Goal: Communication & Community: Share content

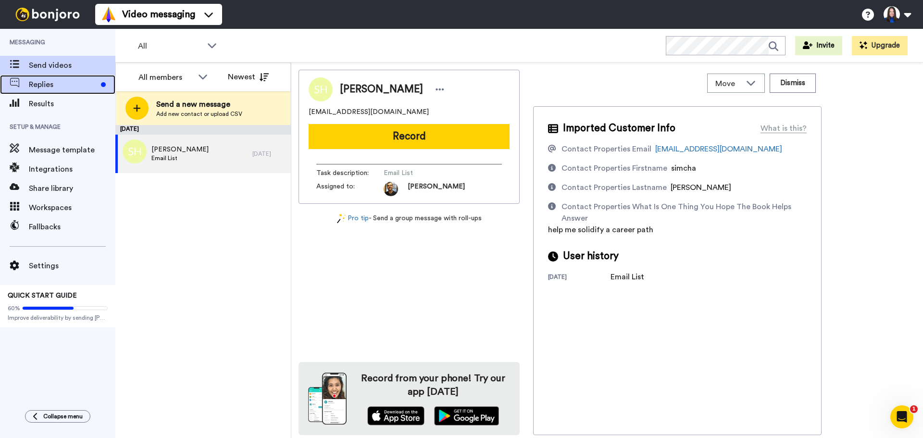
click at [54, 85] on span "Replies" at bounding box center [63, 85] width 68 height 12
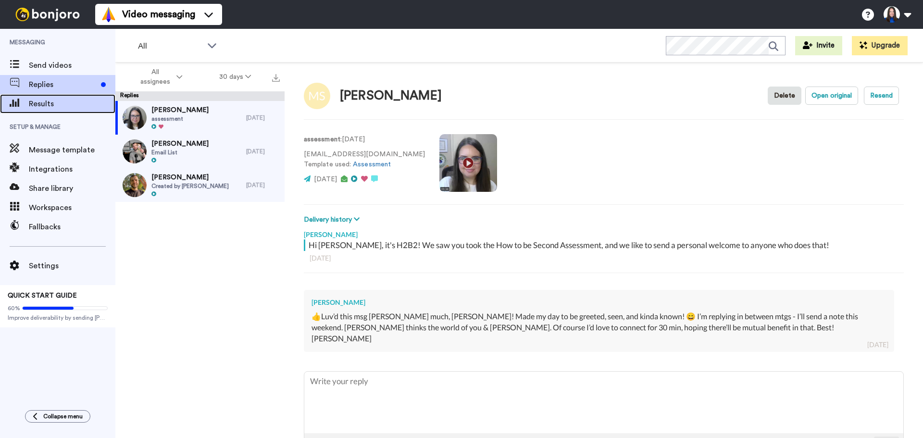
click at [60, 106] on span "Results" at bounding box center [72, 104] width 87 height 12
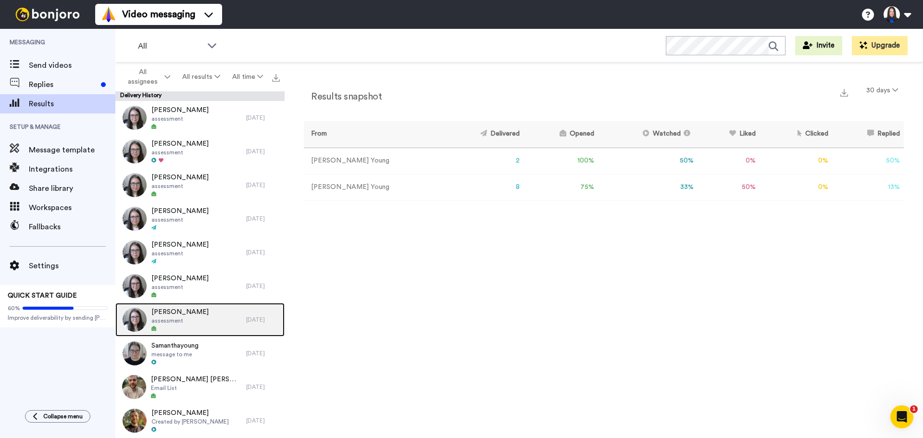
click at [201, 318] on div "David Berg assessment" at bounding box center [180, 320] width 131 height 34
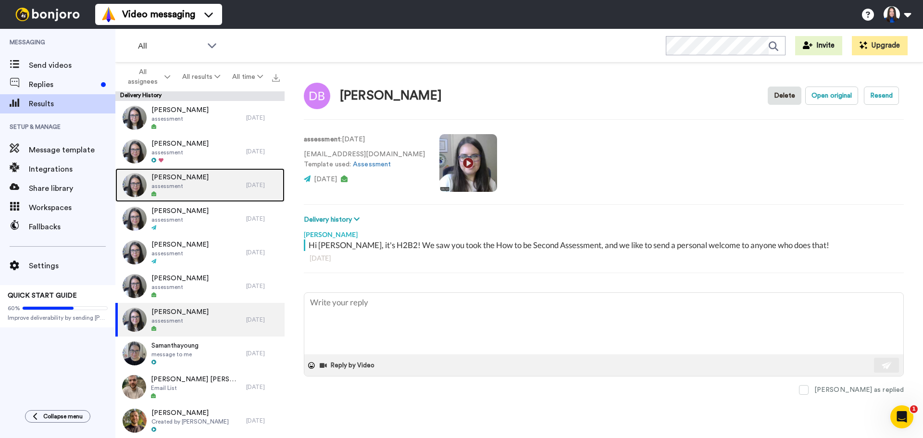
click at [220, 189] on div "Annabelle Fiebelkorn assessment" at bounding box center [180, 185] width 131 height 34
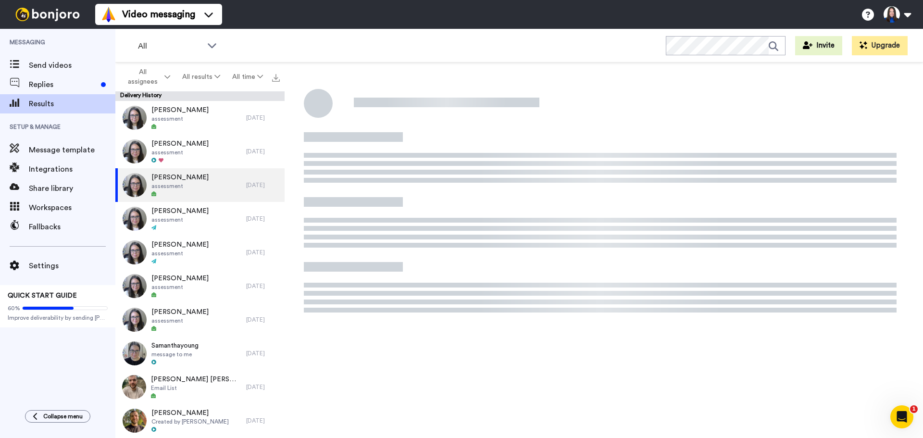
type textarea "x"
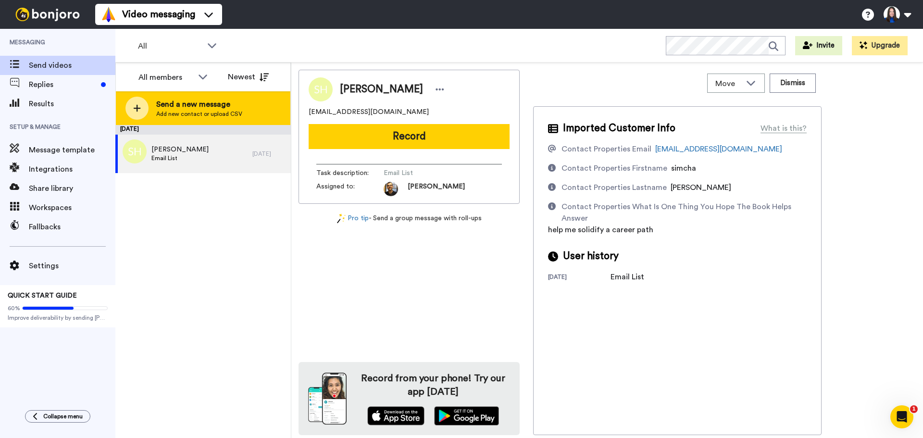
click at [155, 112] on div "Send a new message Add new contact or upload CSV" at bounding box center [203, 108] width 175 height 34
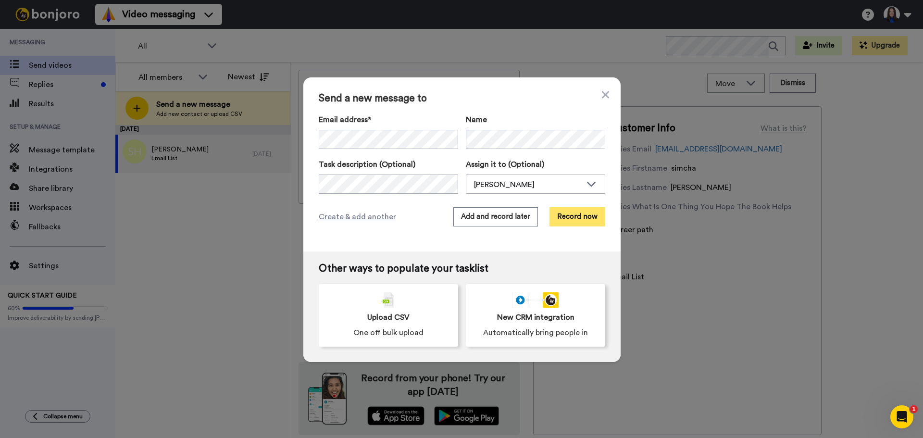
click at [579, 211] on button "Record now" at bounding box center [578, 216] width 56 height 19
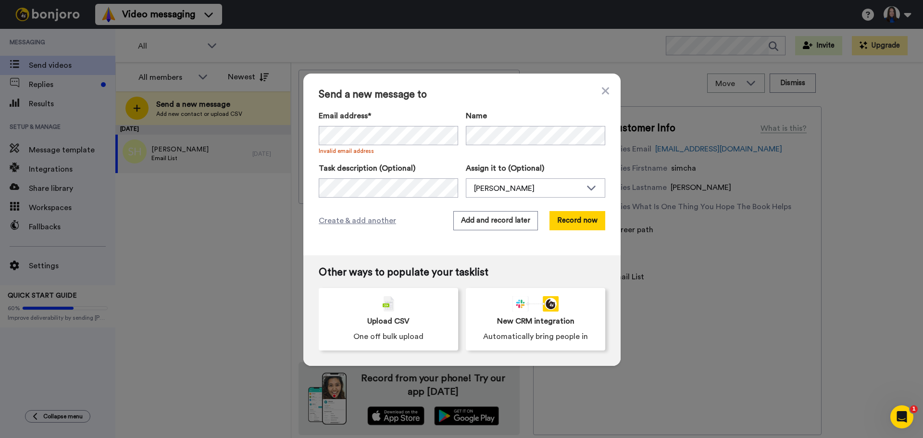
click at [383, 237] on div "Send a new message to Email address* No search result for ‘ anna.braasch@gmail.…" at bounding box center [461, 165] width 317 height 182
click at [571, 222] on button "Record now" at bounding box center [578, 220] width 56 height 19
click at [412, 222] on div "Create & add another Add and record later Record now" at bounding box center [462, 220] width 287 height 19
click at [589, 223] on button "Record now" at bounding box center [578, 220] width 56 height 19
click at [437, 226] on div "Create & add another Add and record later Record now" at bounding box center [462, 220] width 287 height 19
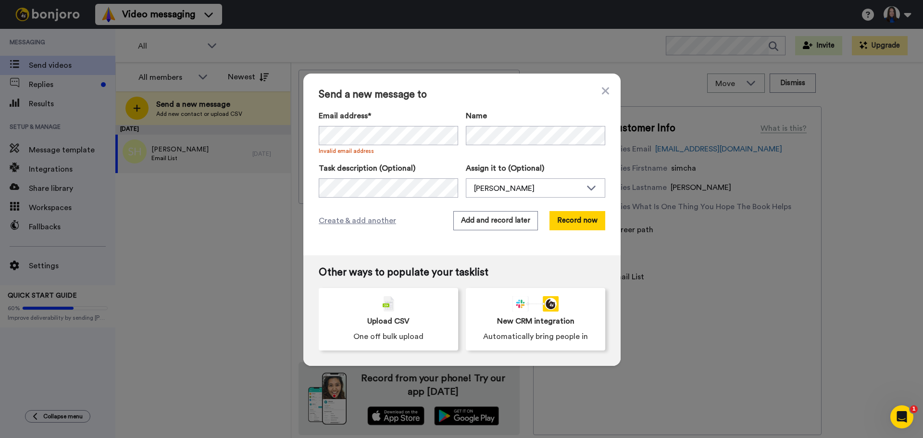
click at [412, 221] on div "Create & add another Add and record later Record now" at bounding box center [462, 220] width 287 height 19
click at [443, 92] on span "Send a new message to" at bounding box center [462, 95] width 287 height 12
click at [420, 236] on div "Send a new message to Email address* No search result for ‘ anna.braasch@gmail.…" at bounding box center [461, 165] width 317 height 182
click at [566, 212] on button "Record now" at bounding box center [578, 220] width 56 height 19
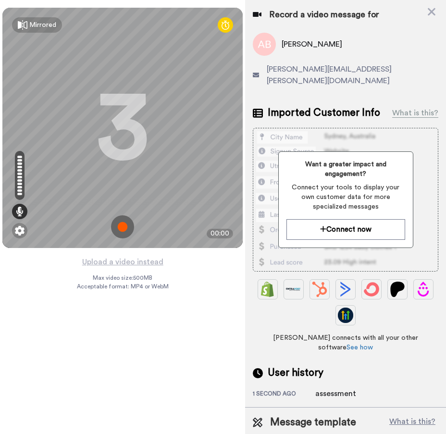
click at [121, 232] on img at bounding box center [122, 226] width 23 height 23
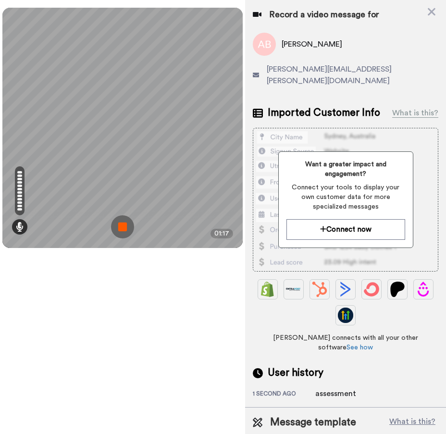
click at [121, 225] on img at bounding box center [122, 226] width 23 height 23
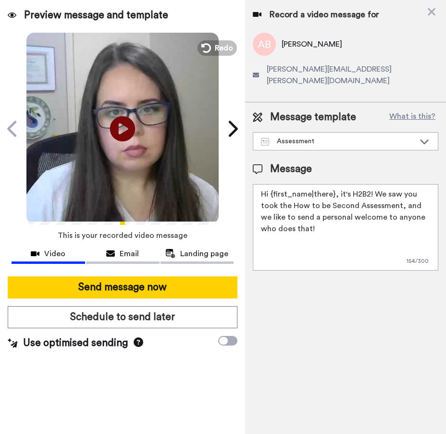
click at [118, 132] on icon at bounding box center [122, 128] width 25 height 25
click at [206, 45] on icon at bounding box center [205, 48] width 11 height 11
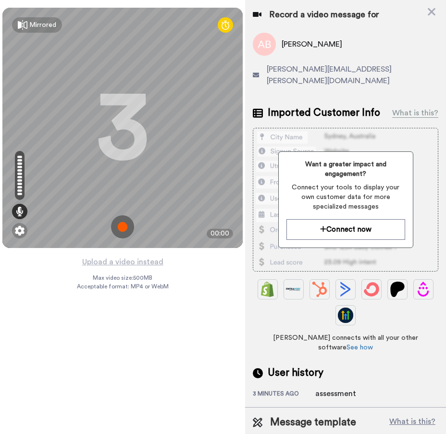
click at [124, 228] on img at bounding box center [122, 226] width 23 height 23
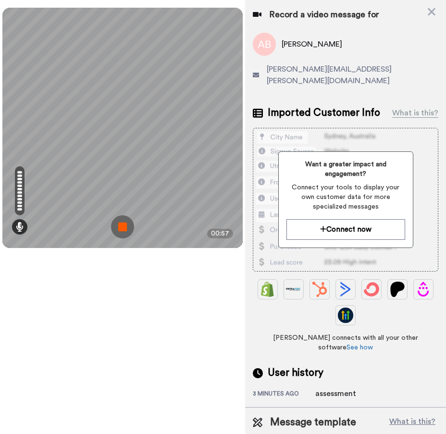
click at [122, 224] on img at bounding box center [122, 226] width 23 height 23
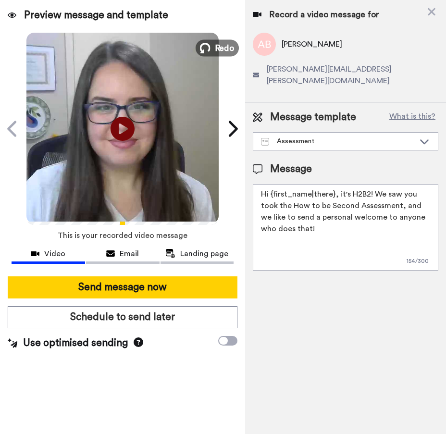
click at [225, 46] on span "Redo" at bounding box center [225, 47] width 20 height 13
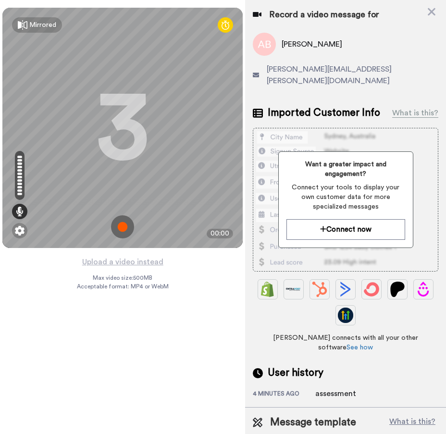
click at [125, 225] on img at bounding box center [122, 226] width 23 height 23
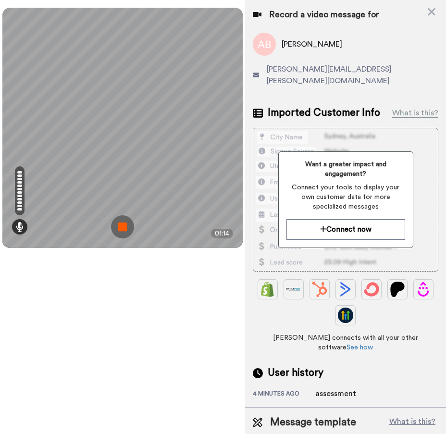
click at [133, 225] on img at bounding box center [122, 226] width 23 height 23
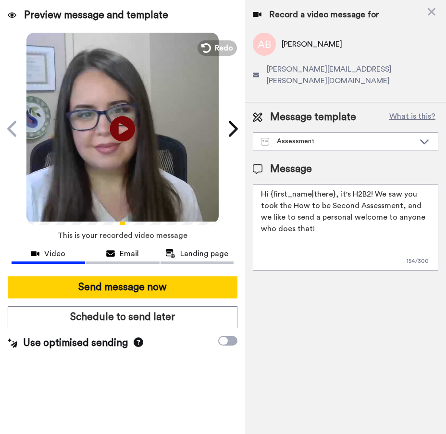
click at [127, 124] on icon at bounding box center [122, 128] width 25 height 25
click at [128, 142] on icon "Play/Pause" at bounding box center [122, 129] width 25 height 46
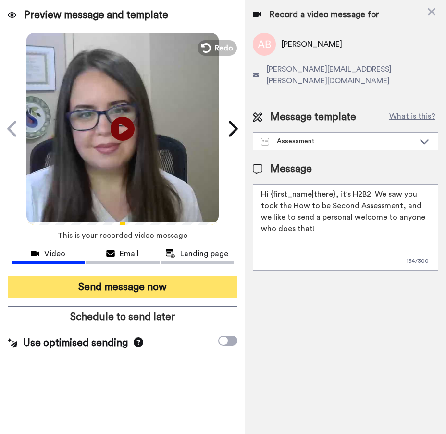
click at [139, 293] on button "Send message now" at bounding box center [123, 287] width 230 height 22
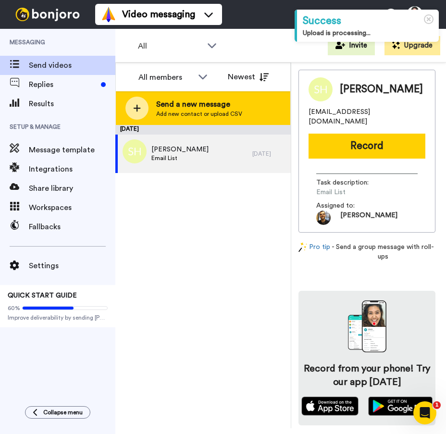
click at [144, 112] on div at bounding box center [136, 108] width 23 height 23
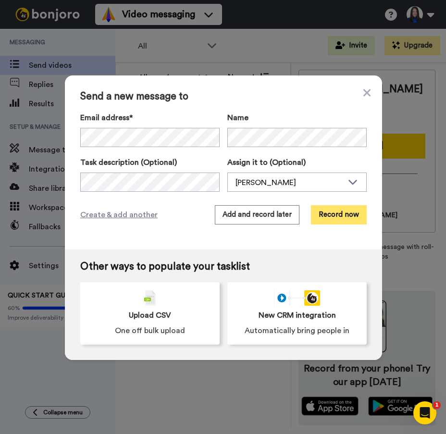
click at [351, 216] on button "Record now" at bounding box center [339, 214] width 56 height 19
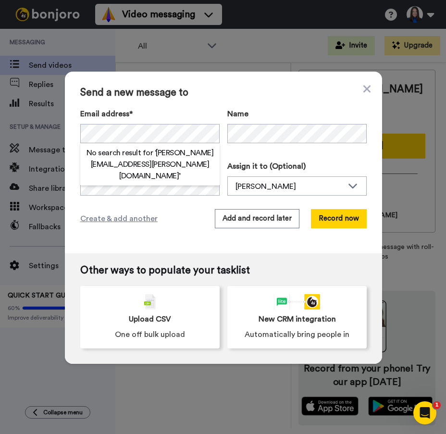
click at [188, 96] on span "Send a new message to" at bounding box center [223, 93] width 287 height 12
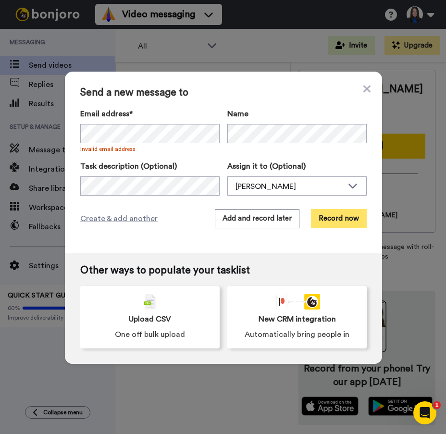
click at [333, 219] on button "Record now" at bounding box center [339, 218] width 56 height 19
click at [330, 216] on button "Record now" at bounding box center [339, 218] width 56 height 19
click at [347, 219] on button "Record now" at bounding box center [339, 218] width 56 height 19
click at [326, 216] on button "Record now" at bounding box center [339, 218] width 56 height 19
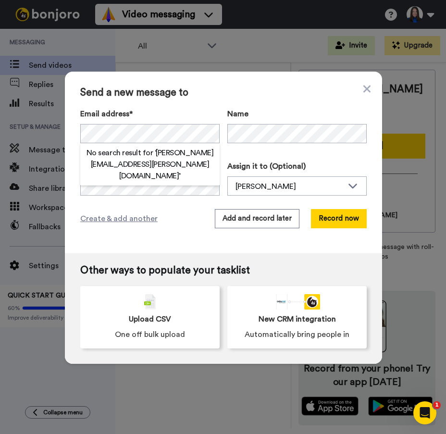
click at [212, 95] on span "Send a new message to" at bounding box center [223, 93] width 287 height 12
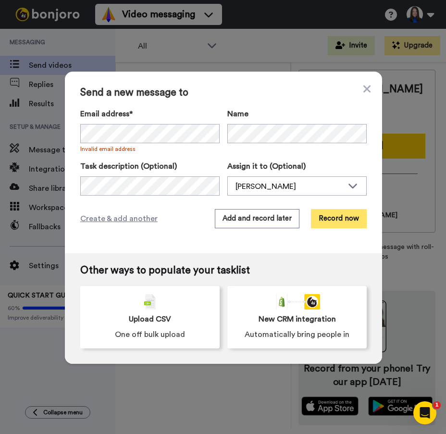
click at [340, 212] on button "Record now" at bounding box center [339, 218] width 56 height 19
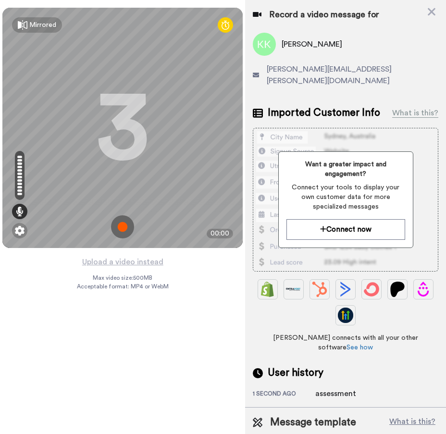
click at [121, 228] on img at bounding box center [122, 226] width 23 height 23
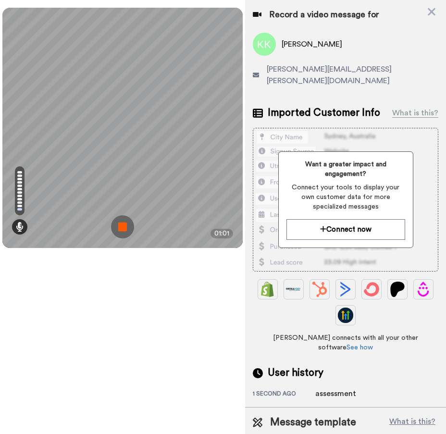
click at [124, 220] on img at bounding box center [122, 226] width 23 height 23
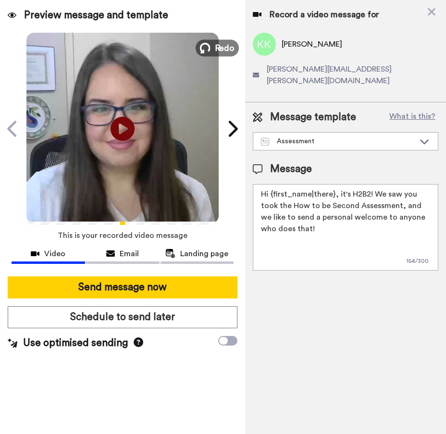
click at [220, 50] on span "Redo" at bounding box center [225, 47] width 20 height 13
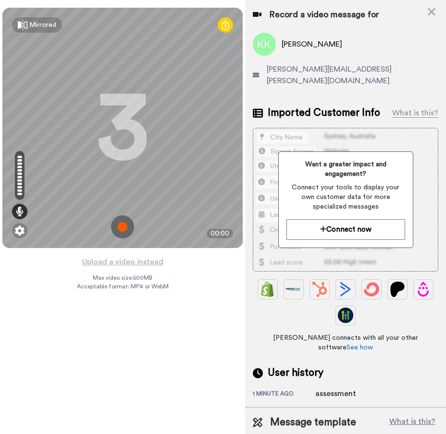
click at [126, 225] on img at bounding box center [122, 226] width 23 height 23
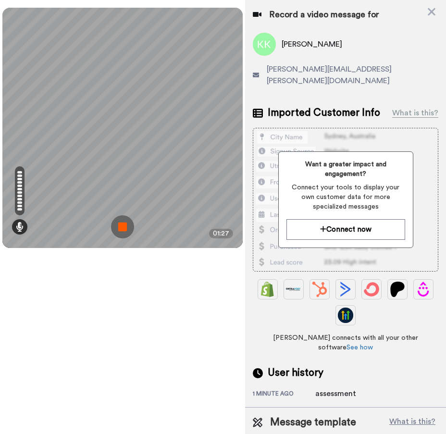
click at [127, 224] on img at bounding box center [122, 226] width 23 height 23
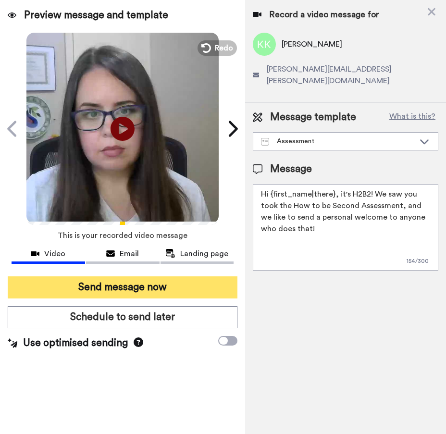
click at [143, 282] on button "Send message now" at bounding box center [123, 287] width 230 height 22
